Goal: Find contact information: Find contact information

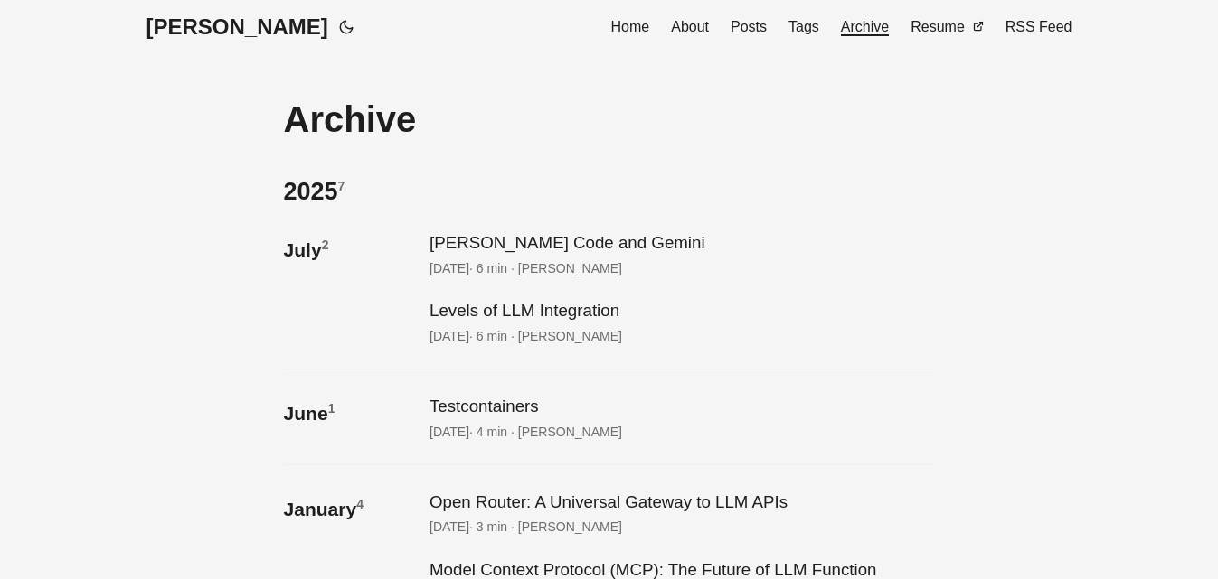
click at [692, 28] on span "About" at bounding box center [690, 26] width 38 height 15
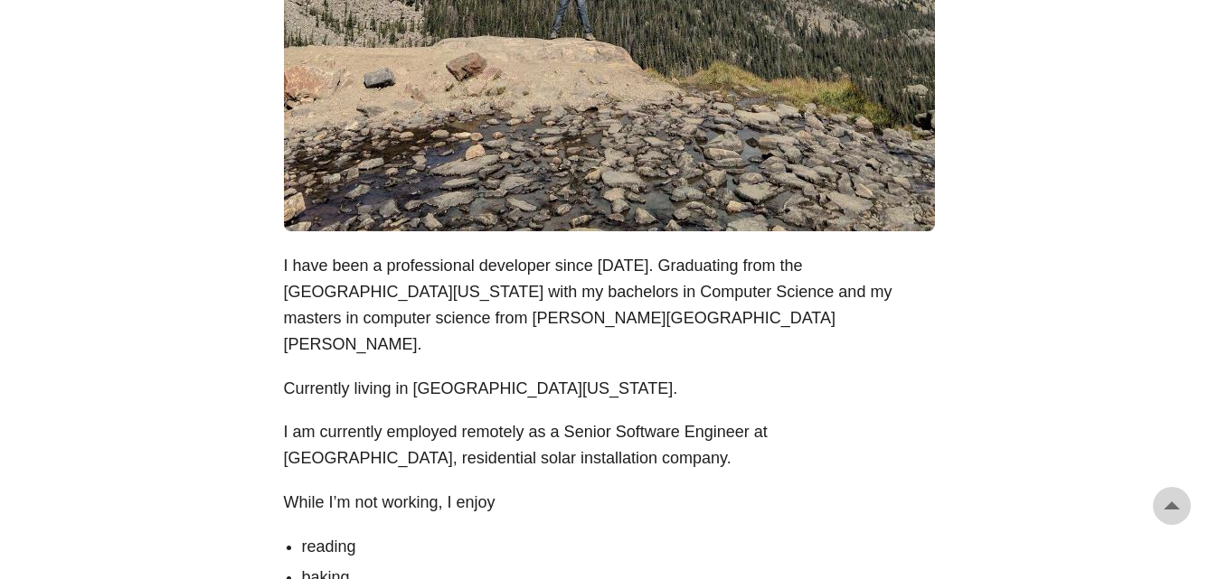
scroll to position [905, 0]
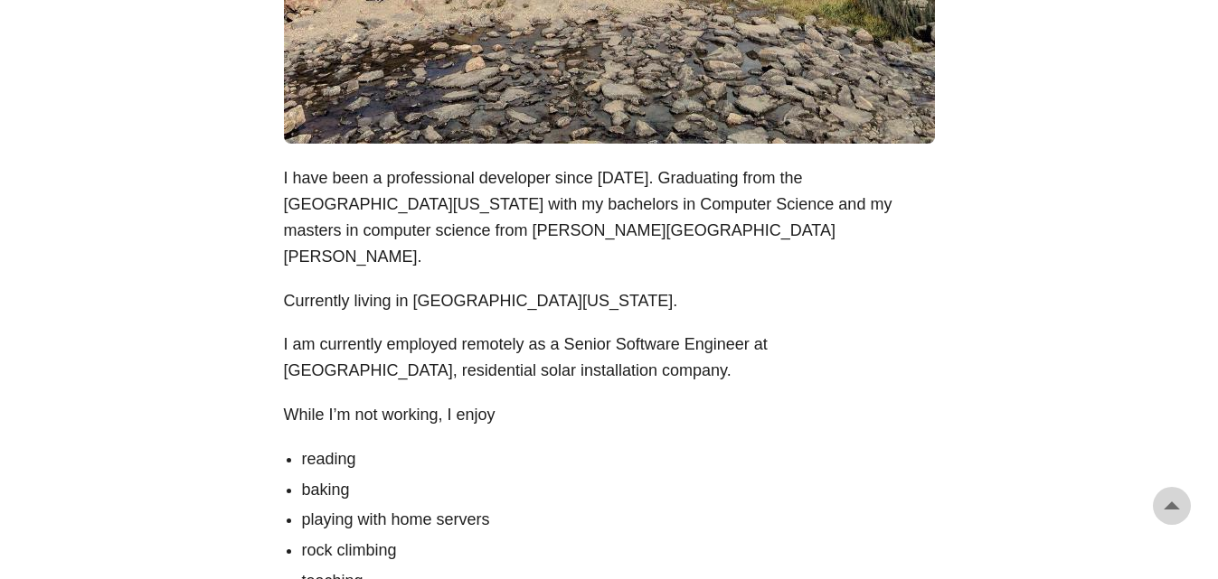
click at [1069, 315] on body "Greg Hilston Home About Posts Tags Archive Resume" at bounding box center [609, 121] width 1218 height 2053
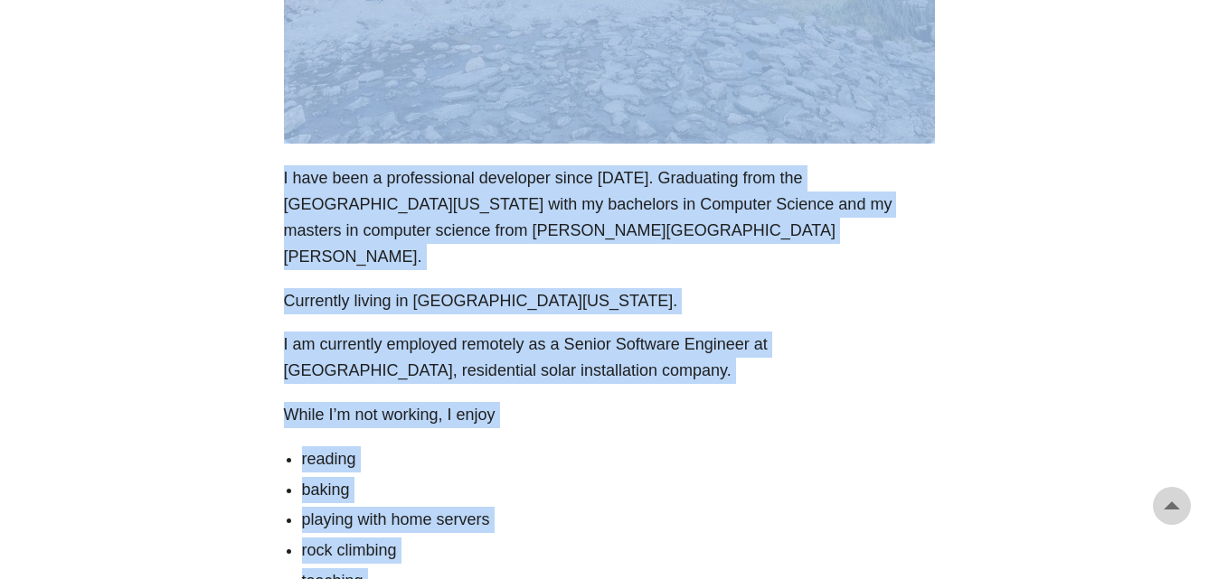
copy body "Greg Hilston Home About Posts Tags Archive Resume RSS Feed About Greg August 21…"
click at [1033, 188] on body "Greg Hilston Home About Posts Tags Archive Resume" at bounding box center [609, 121] width 1218 height 2053
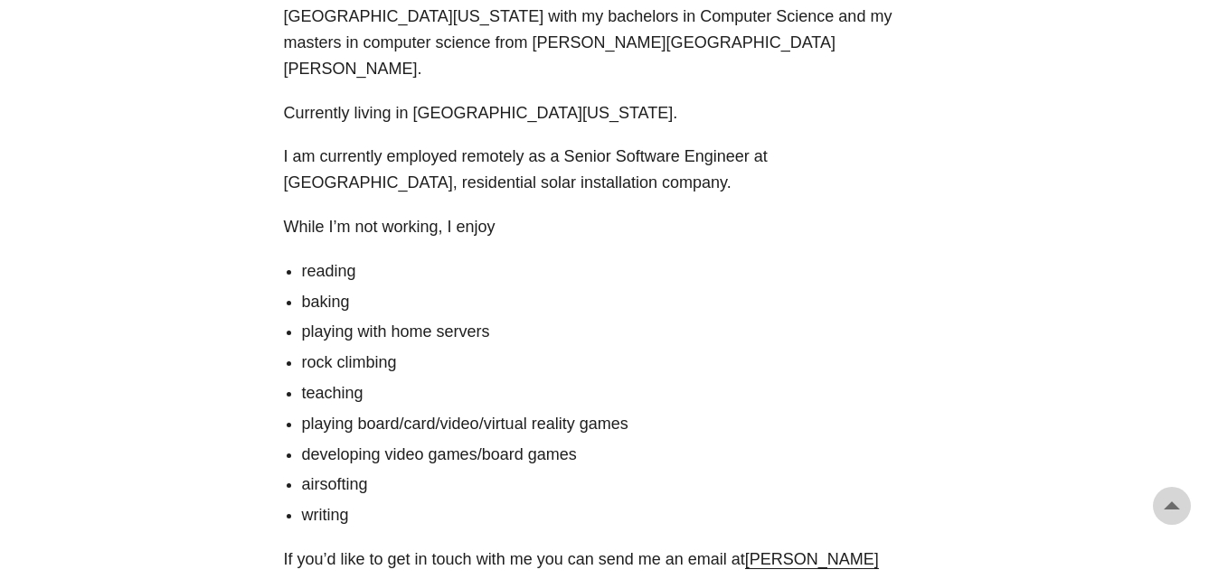
scroll to position [1357, 0]
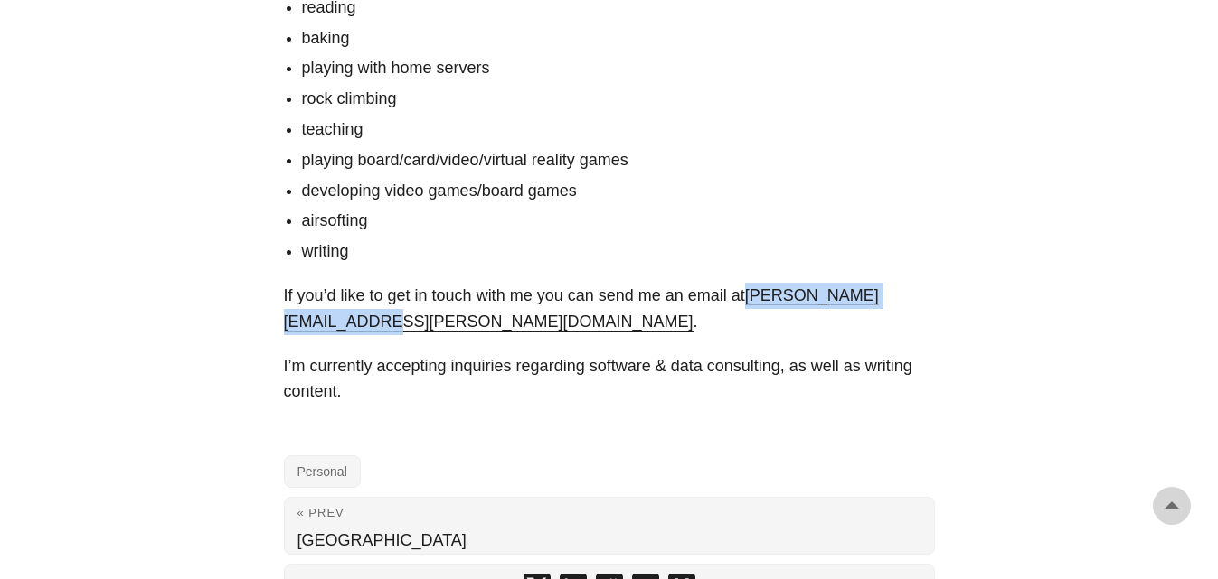
drag, startPoint x: 277, startPoint y: 296, endPoint x: 480, endPoint y: 294, distance: 203.4
copy link "Gregory.Hilston@gmail.com"
click at [770, 208] on li "airsofting" at bounding box center [618, 221] width 633 height 26
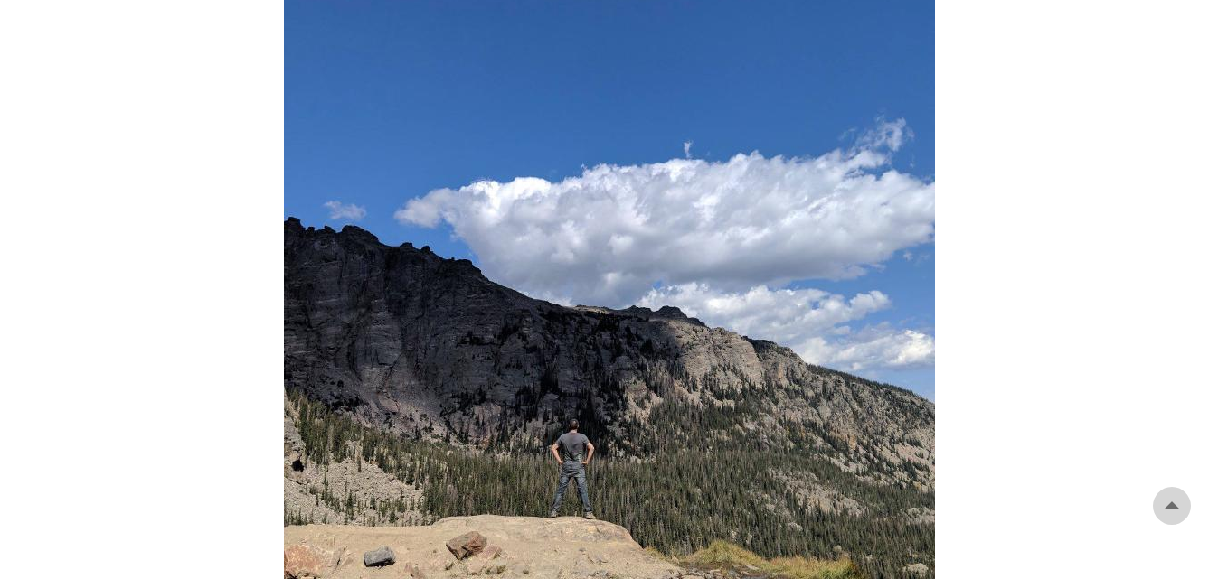
scroll to position [0, 0]
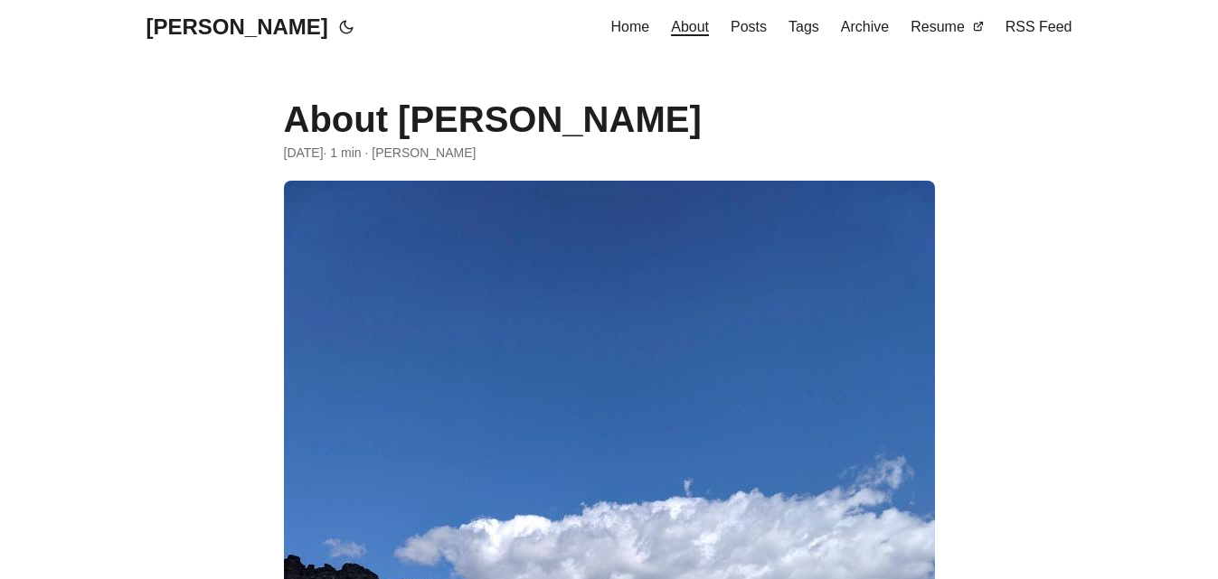
click at [761, 27] on span "Posts" at bounding box center [748, 26] width 36 height 15
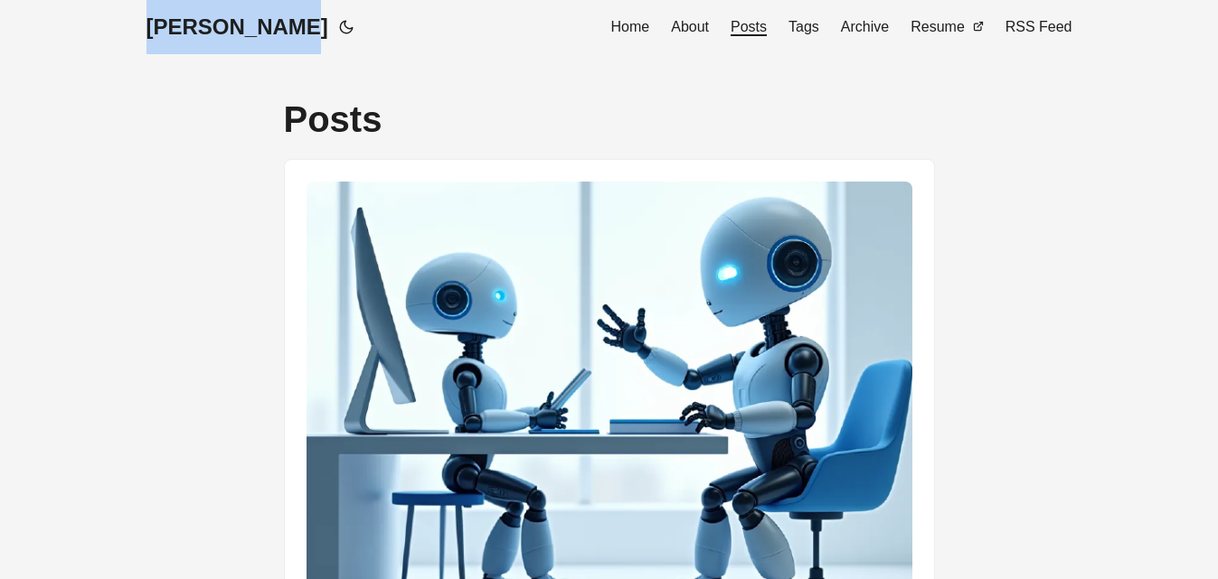
drag, startPoint x: 135, startPoint y: 35, endPoint x: 276, endPoint y: 32, distance: 141.1
click at [276, 32] on nav "Greg Hilston Home About Posts Tags Archive Resume RSS Feed" at bounding box center [609, 27] width 969 height 54
copy link "[PERSON_NAME]"
